Goal: Information Seeking & Learning: Learn about a topic

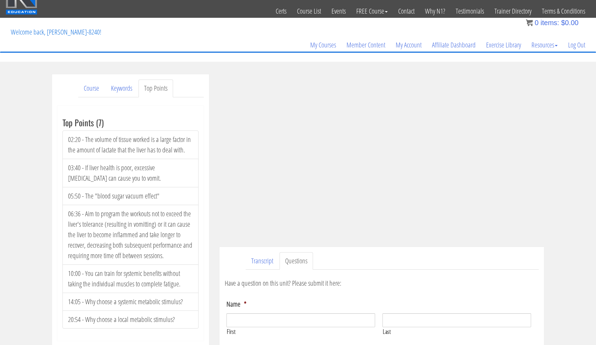
scroll to position [30, 0]
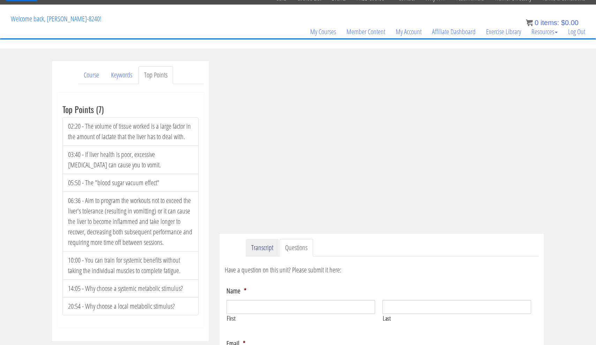
click at [264, 251] on link "Transcript" at bounding box center [262, 248] width 33 height 18
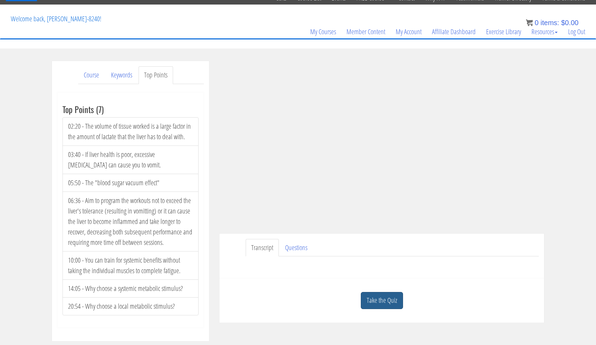
click at [378, 303] on link "Take the Quiz" at bounding box center [382, 300] width 42 height 17
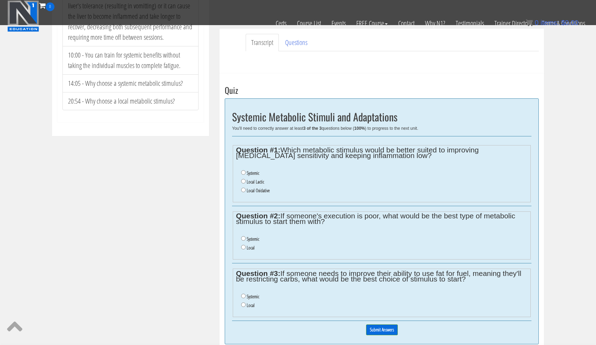
scroll to position [193, 0]
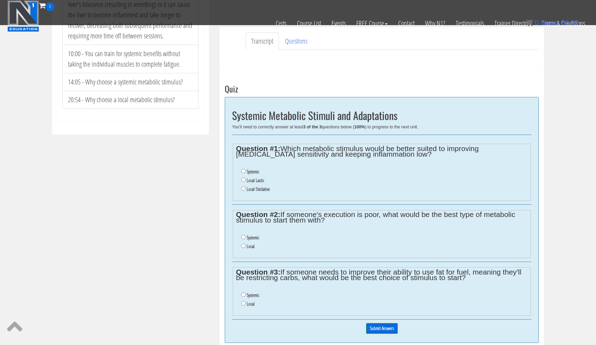
click at [243, 301] on input "Local" at bounding box center [243, 303] width 5 height 5
radio input "true"
click at [244, 170] on input "Systemic" at bounding box center [243, 171] width 5 height 5
radio input "true"
click at [243, 235] on input "Systemic" at bounding box center [243, 237] width 5 height 5
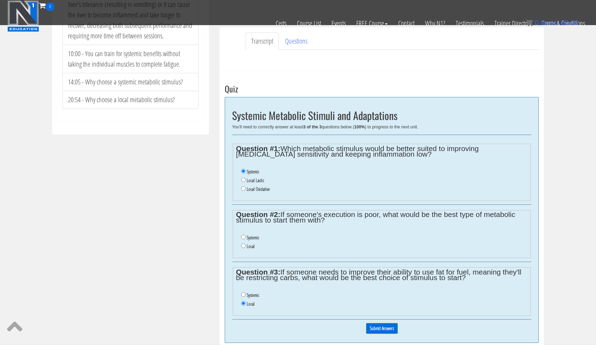
radio input "true"
click at [376, 323] on input "Submit Answers" at bounding box center [382, 328] width 32 height 11
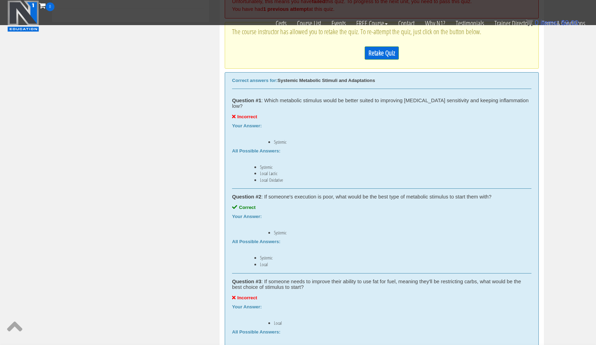
scroll to position [305, 0]
click at [383, 51] on link "Retake Quiz" at bounding box center [382, 53] width 34 height 13
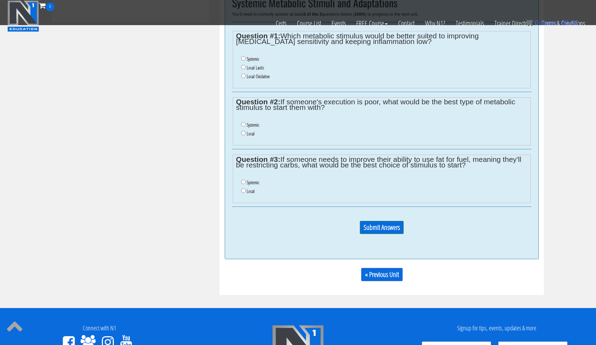
click at [242, 188] on input "Local" at bounding box center [243, 190] width 5 height 5
radio input "true"
click at [243, 180] on input "Systemic" at bounding box center [243, 182] width 5 height 5
radio input "true"
click at [243, 122] on input "Systemic" at bounding box center [243, 124] width 5 height 5
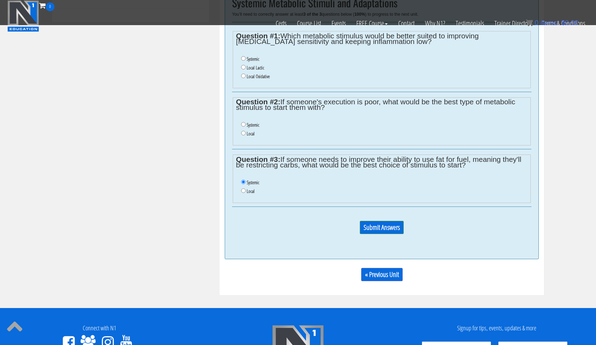
radio input "true"
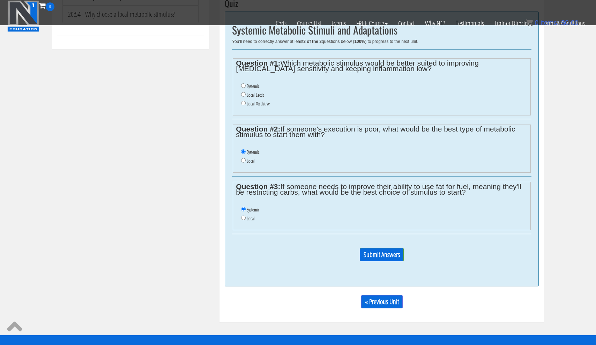
scroll to position [278, 0]
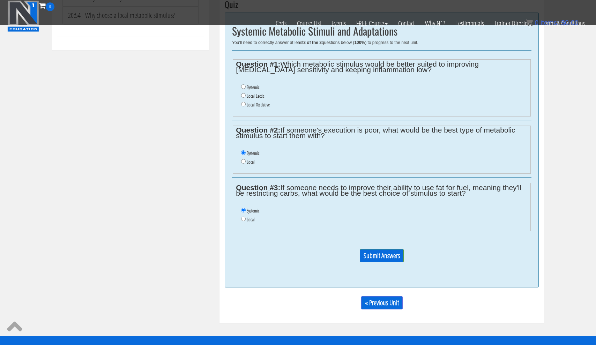
click at [245, 93] on input "Local Lactic" at bounding box center [243, 95] width 5 height 5
radio input "true"
click at [382, 249] on input "Submit Answers" at bounding box center [382, 255] width 44 height 13
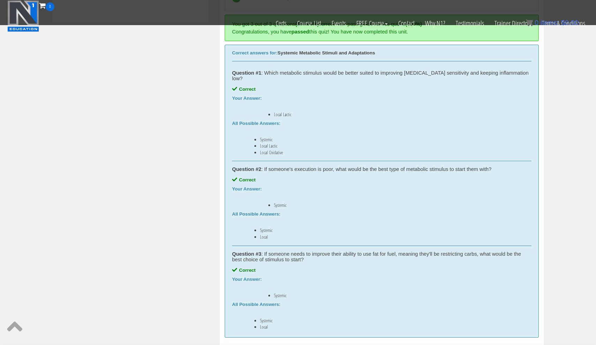
scroll to position [305, 0]
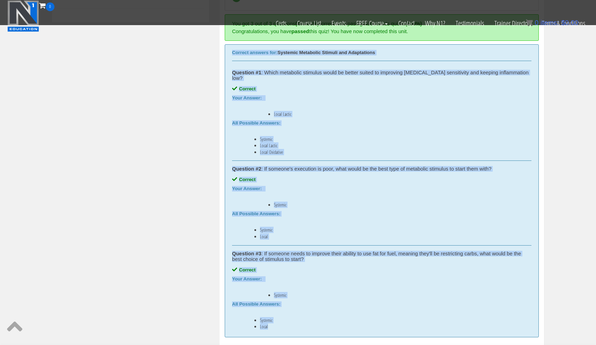
drag, startPoint x: 232, startPoint y: 51, endPoint x: 293, endPoint y: 323, distance: 277.9
click at [293, 323] on div "Correct answers for: Systemic Metabolic Stimuli and Adaptations Question #1 : W…" at bounding box center [382, 191] width 314 height 294
copy div "Correct answers for: Systemic Metabolic Stimuli and Adaptations Question #1 : W…"
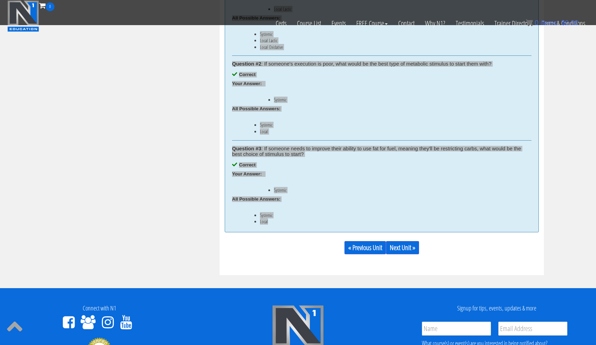
scroll to position [417, 0]
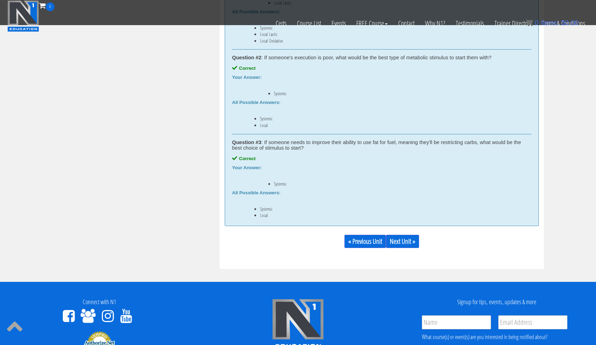
click at [405, 247] on div "Take the Quiz Quiz You have now completed this unit. You got 3 out of 3 questio…" at bounding box center [382, 58] width 325 height 421
click at [405, 236] on link "Next Unit »" at bounding box center [402, 241] width 33 height 13
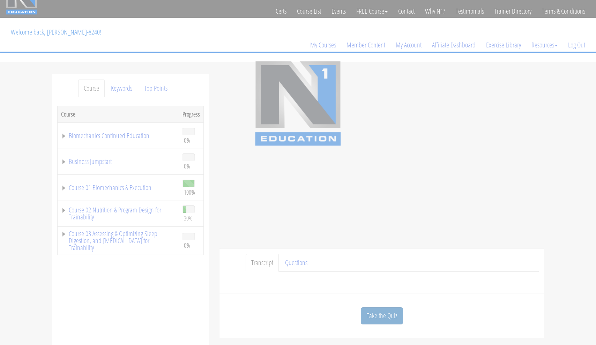
scroll to position [26, 0]
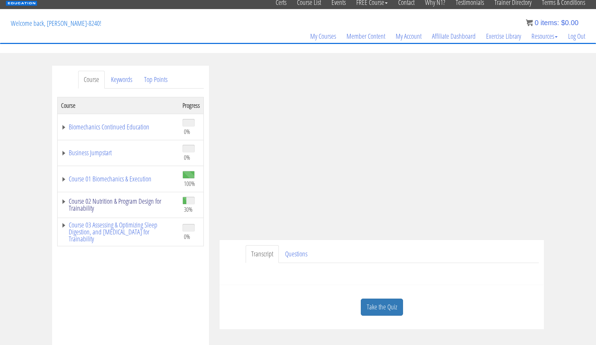
click at [124, 202] on link "Course 02 Nutrition & Program Design for Trainability" at bounding box center [118, 205] width 114 height 14
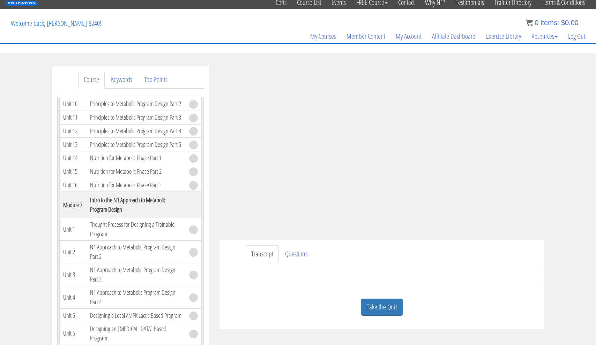
scroll to position [690, 0]
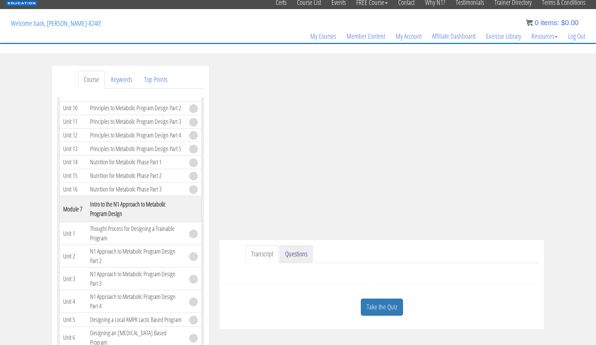
click at [298, 258] on link "Questions" at bounding box center [297, 254] width 34 height 18
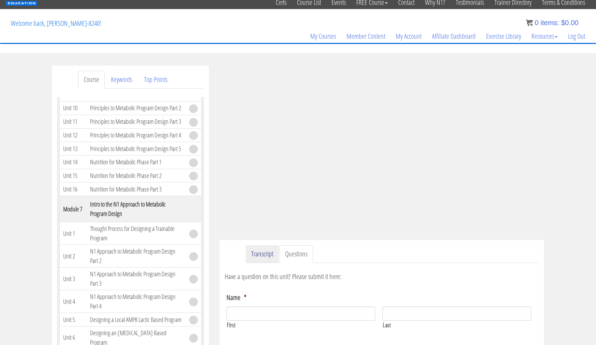
click at [261, 258] on link "Transcript" at bounding box center [262, 254] width 33 height 18
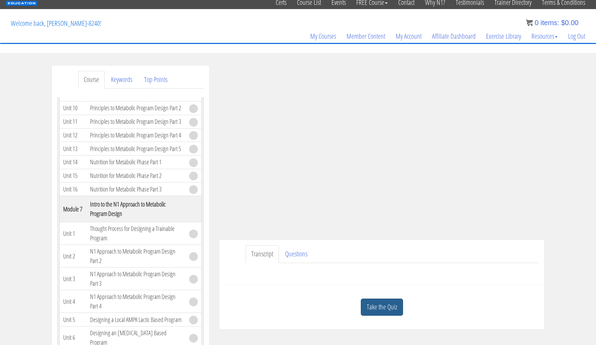
click at [384, 309] on link "Take the Quiz" at bounding box center [382, 307] width 42 height 17
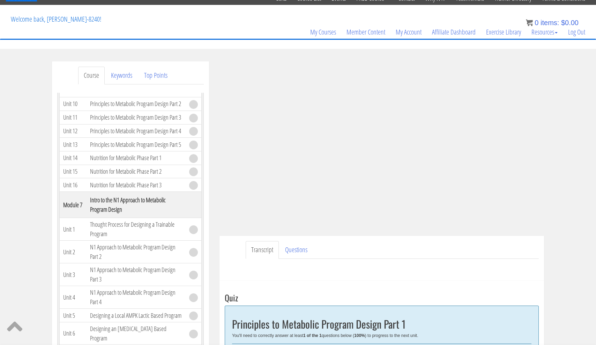
scroll to position [17, 0]
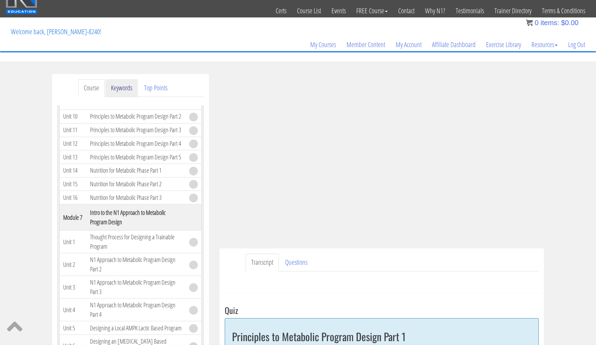
click at [125, 89] on link "Keywords" at bounding box center [121, 88] width 32 height 18
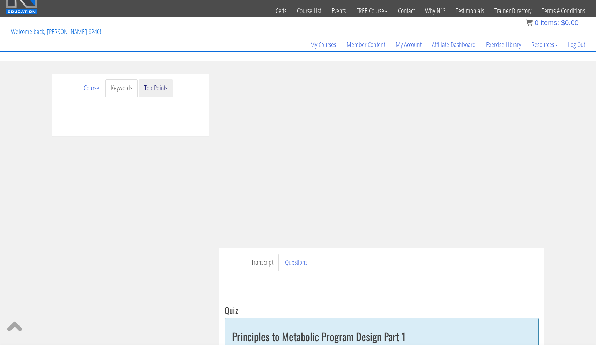
click at [156, 88] on link "Top Points" at bounding box center [156, 88] width 35 height 18
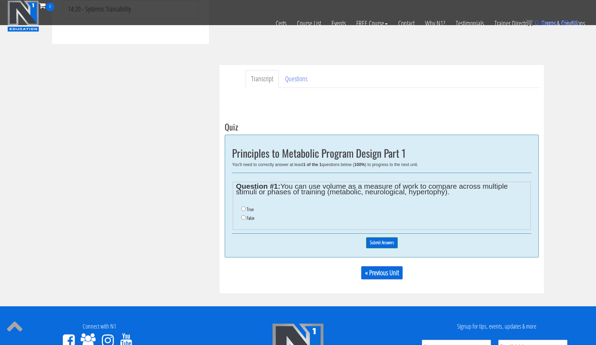
scroll to position [158, 0]
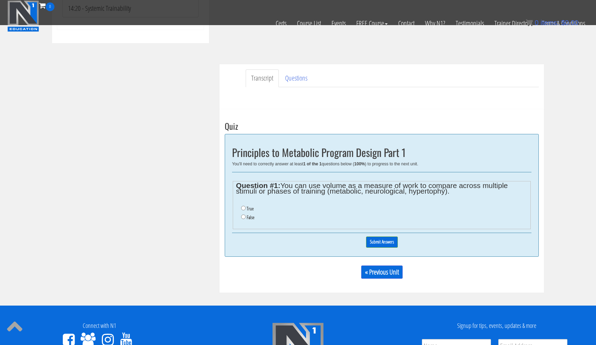
click at [242, 209] on input "True" at bounding box center [243, 208] width 5 height 5
radio input "true"
click at [383, 241] on input "Submit Answers" at bounding box center [382, 242] width 32 height 11
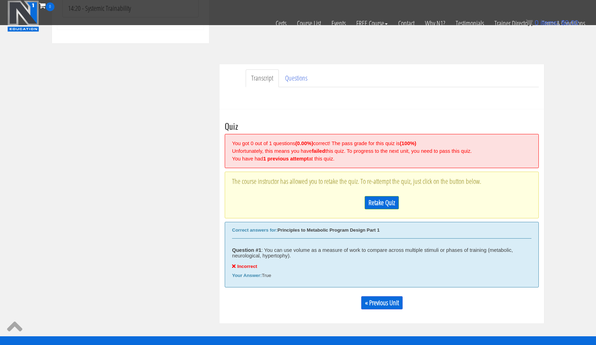
scroll to position [257, 0]
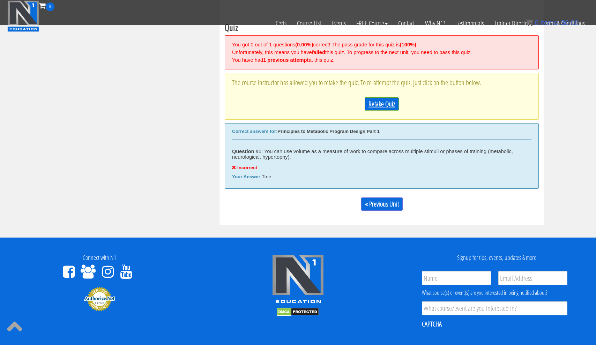
click at [385, 103] on link "Retake Quiz" at bounding box center [382, 103] width 34 height 13
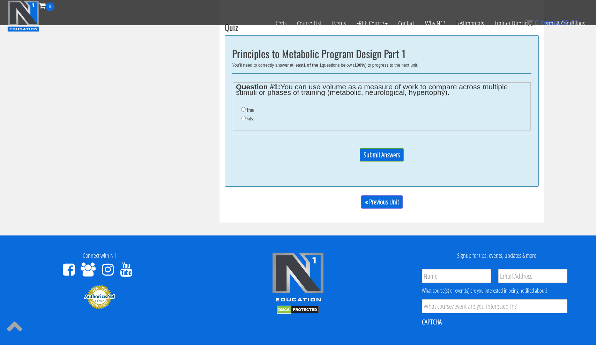
click at [242, 118] on input "False" at bounding box center [243, 118] width 5 height 5
radio input "true"
click at [379, 156] on input "Submit Answers" at bounding box center [382, 154] width 44 height 13
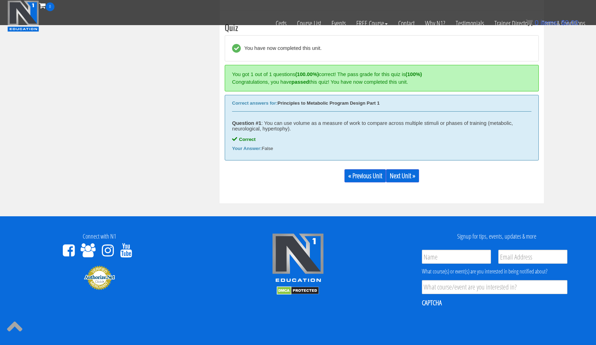
scroll to position [250, 0]
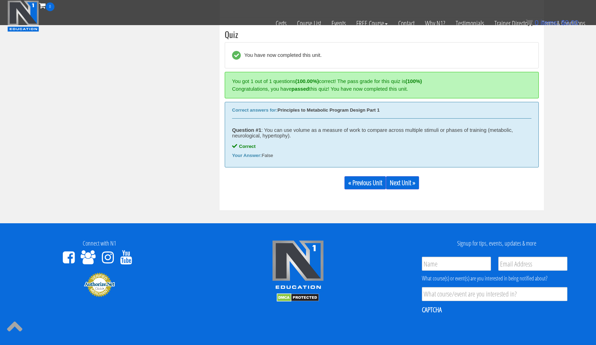
drag, startPoint x: 234, startPoint y: 110, endPoint x: 274, endPoint y: 162, distance: 65.7
click at [274, 162] on div "Correct answers for: Principles to Metabolic Program Design Part 1 Question #1 …" at bounding box center [382, 135] width 314 height 66
click at [200, 179] on div "Course Keywords Top Points Course Progress Biomechanics Continued Education 0% …" at bounding box center [298, 4] width 503 height 413
drag, startPoint x: 232, startPoint y: 108, endPoint x: 276, endPoint y: 160, distance: 67.7
click at [276, 160] on div "Correct answers for: Principles to Metabolic Program Design Part 1 Question #1 …" at bounding box center [382, 135] width 314 height 66
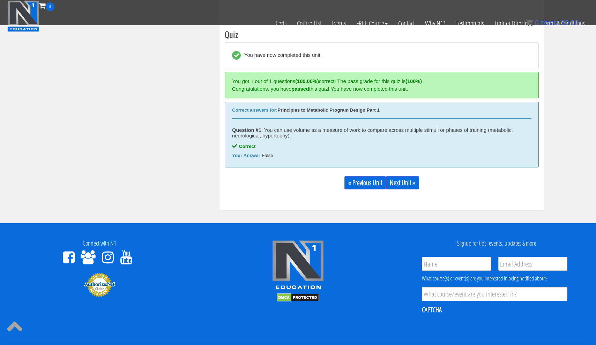
click at [197, 197] on div "Course Keywords Top Points Course Progress Biomechanics Continued Education 0% …" at bounding box center [298, 4] width 503 height 413
click at [408, 184] on link "Next Unit »" at bounding box center [402, 182] width 33 height 13
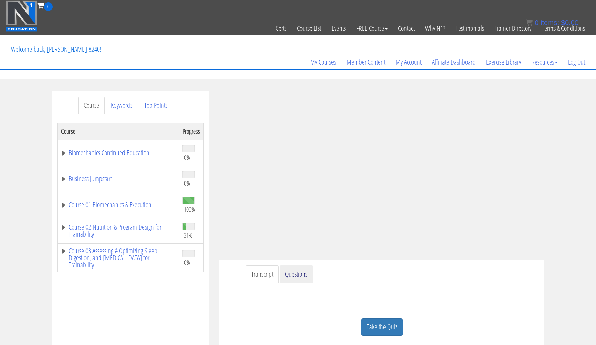
click at [295, 274] on link "Questions" at bounding box center [297, 275] width 34 height 18
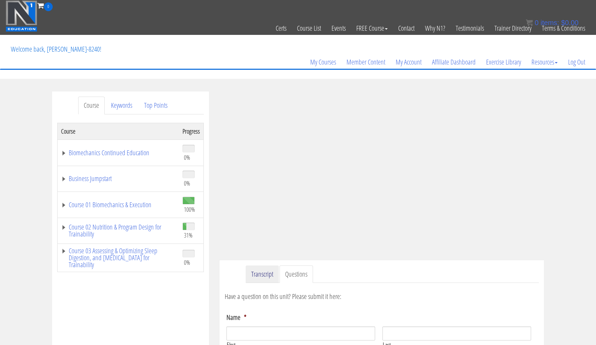
click at [270, 270] on link "Transcript" at bounding box center [262, 275] width 33 height 18
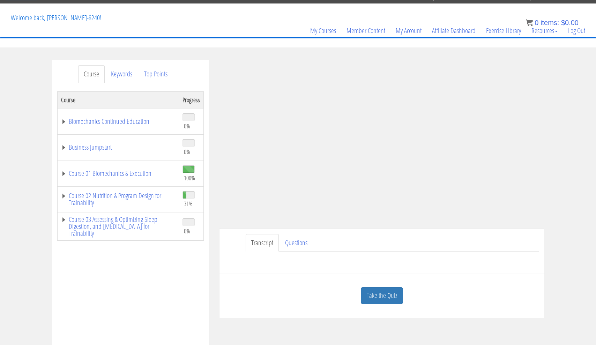
scroll to position [35, 0]
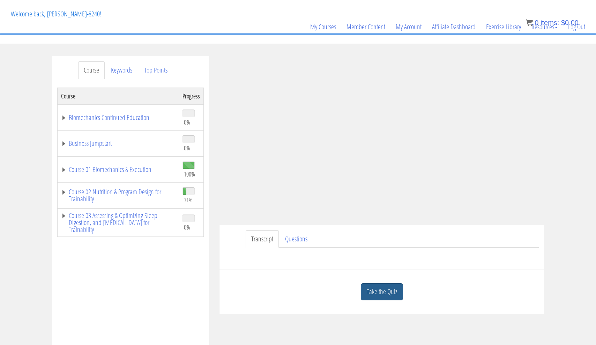
click at [389, 288] on link "Take the Quiz" at bounding box center [382, 291] width 42 height 17
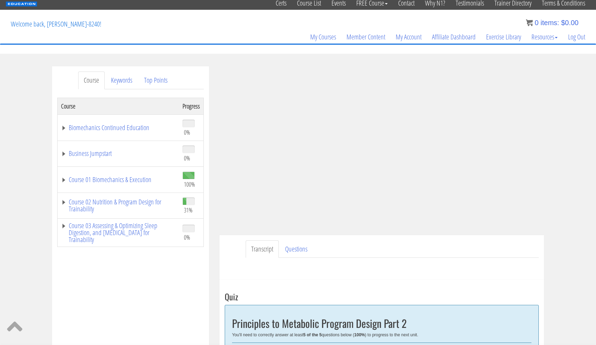
scroll to position [17, 0]
